Goal: Book appointment/travel/reservation

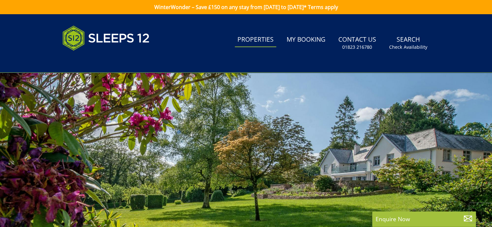
click at [262, 41] on link "Properties" at bounding box center [255, 40] width 41 height 15
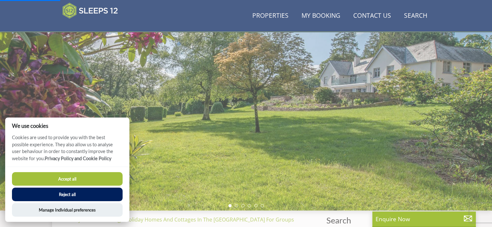
scroll to position [167, 0]
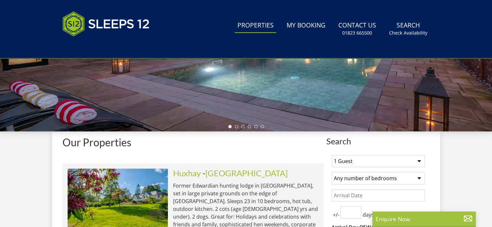
click at [87, 63] on h1 "Stunning Holiday Homes for Large Groups" at bounding box center [246, 17] width 344 height 91
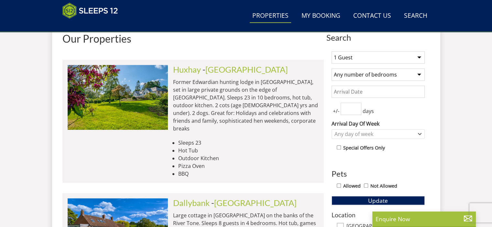
scroll to position [259, 0]
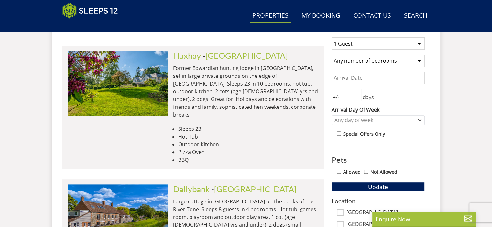
click at [355, 76] on input "Date" at bounding box center [377, 78] width 93 height 12
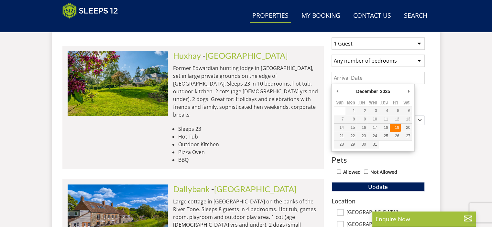
type input "[DATE]"
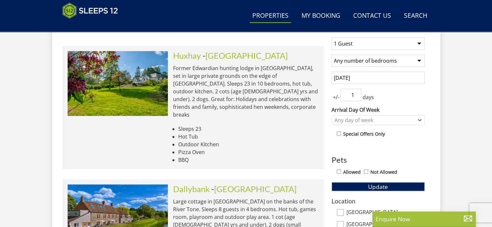
click at [355, 93] on input "1" at bounding box center [350, 95] width 21 height 12
click at [355, 93] on input "2" at bounding box center [350, 95] width 21 height 12
click at [355, 93] on input "3" at bounding box center [350, 95] width 21 height 12
click at [366, 120] on div "Any day of week" at bounding box center [375, 120] width 84 height 7
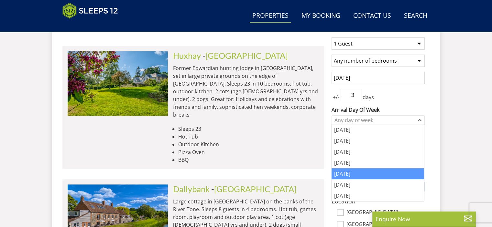
click at [347, 177] on div "[DATE]" at bounding box center [377, 173] width 92 height 11
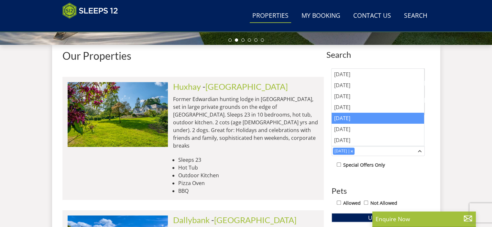
scroll to position [226, 0]
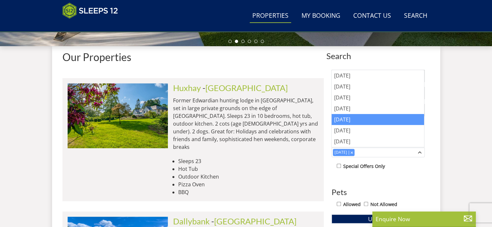
click at [359, 120] on div "[DATE]" at bounding box center [377, 119] width 92 height 11
click at [284, 136] on p "Former Edwardian hunting lodge in [GEOGRAPHIC_DATA], set in large private groun…" at bounding box center [245, 124] width 145 height 54
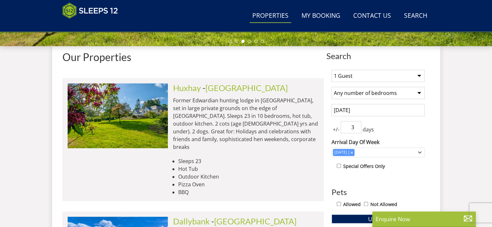
click at [346, 127] on input "3" at bounding box center [350, 127] width 21 height 12
drag, startPoint x: 346, startPoint y: 127, endPoint x: 353, endPoint y: 126, distance: 6.8
click at [353, 126] on input "3" at bounding box center [350, 127] width 21 height 12
click at [357, 127] on input "2" at bounding box center [350, 127] width 21 height 12
click at [357, 127] on input "1" at bounding box center [350, 127] width 21 height 12
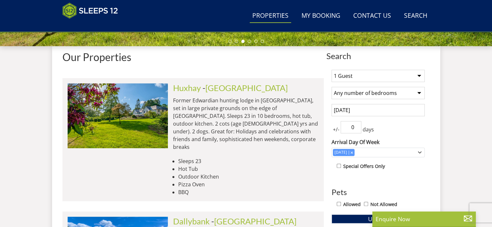
type input "0"
click at [357, 127] on input "0" at bounding box center [350, 127] width 21 height 12
click at [422, 125] on div "+/- 0 days" at bounding box center [377, 127] width 93 height 12
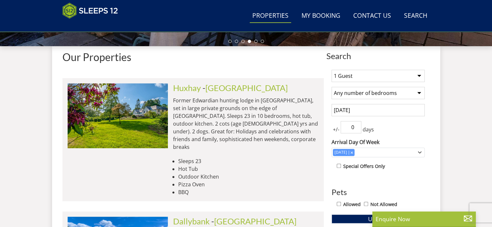
click at [419, 76] on select "1 Guest 2 Guests 3 Guests 4 Guests 5 Guests 6 Guests 7 Guests 8 Guests 9 Guests…" at bounding box center [377, 76] width 93 height 12
select select "12"
click at [331, 70] on select "1 Guest 2 Guests 3 Guests 4 Guests 5 Guests 6 Guests 7 Guests 8 Guests 9 Guests…" at bounding box center [377, 76] width 93 height 12
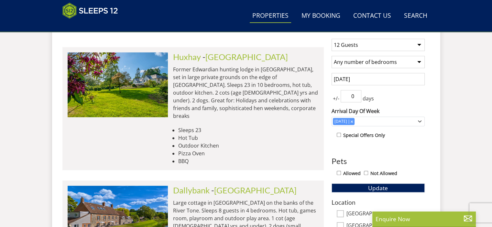
scroll to position [259, 0]
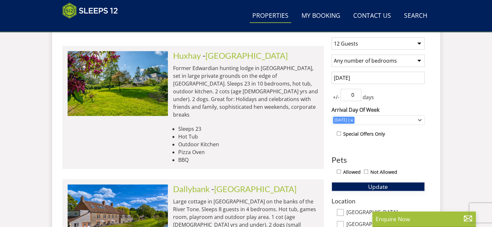
click at [383, 189] on span "Update" at bounding box center [378, 187] width 20 height 8
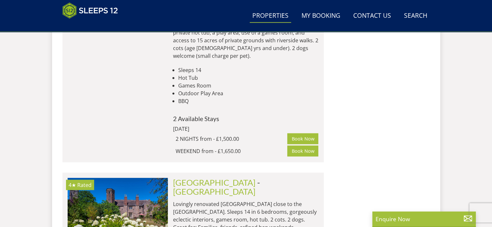
scroll to position [1630, 0]
